Goal: Find contact information: Find contact information

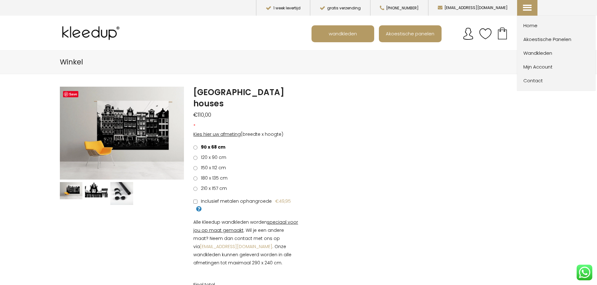
click at [526, 6] on icon at bounding box center [526, 3] width 6 height 6
click at [532, 23] on span "Home" at bounding box center [557, 26] width 69 height 8
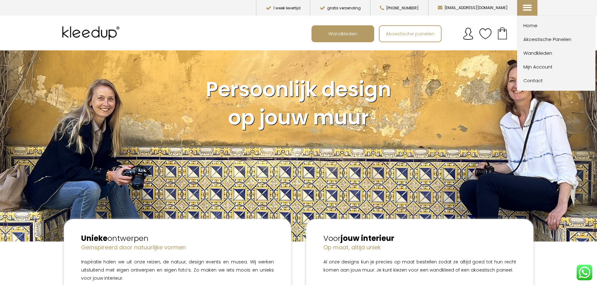
click at [534, 82] on span "Contact" at bounding box center [557, 81] width 69 height 8
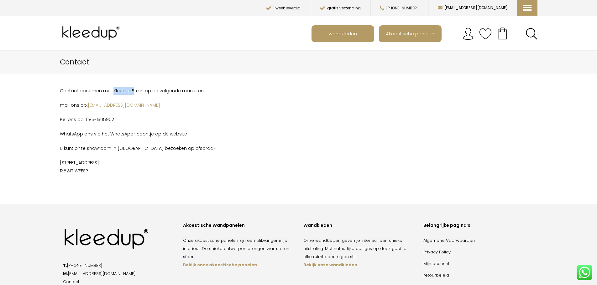
drag, startPoint x: 111, startPoint y: 91, endPoint x: 131, endPoint y: 91, distance: 20.1
click at [131, 91] on p "Contact opnemen met Kleedup® kan op de volgende manieren:" at bounding box center [217, 91] width 315 height 8
copy p "Kleedup®"
drag, startPoint x: 91, startPoint y: 171, endPoint x: 56, endPoint y: 160, distance: 35.9
click at [56, 160] on div "Contact opnemen met Kleedup® kan op de volgende manieren: mail ons op: [EMAIL_A…" at bounding box center [217, 145] width 325 height 117
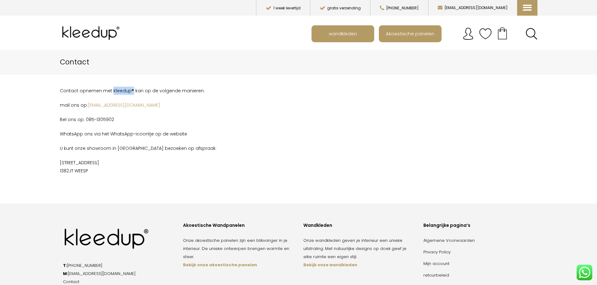
copy p "[STREET_ADDRESS]"
click at [173, 148] on p "U kunt onze showroom in [GEOGRAPHIC_DATA] bezoeken op afspraak:" at bounding box center [217, 148] width 315 height 8
